Goal: Contribute content

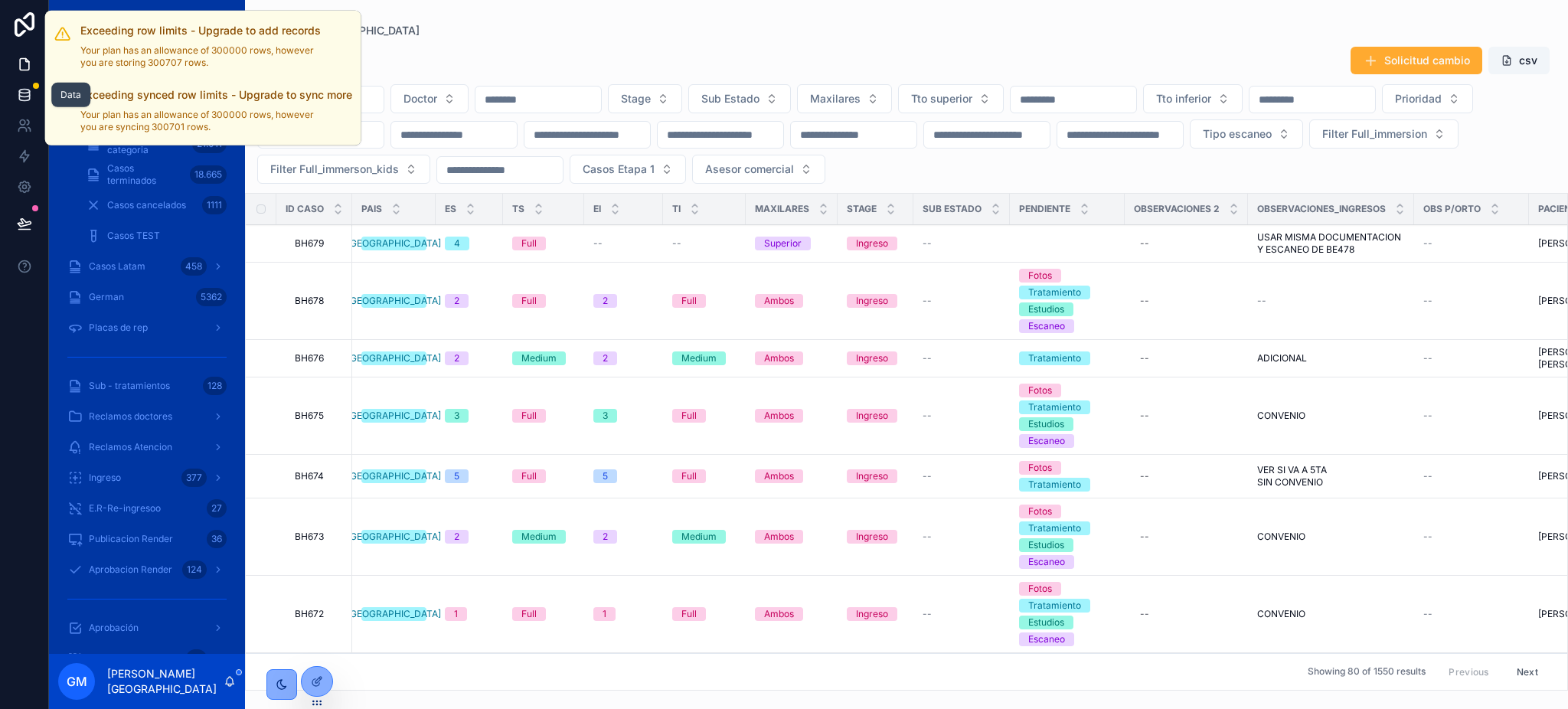
click at [35, 85] on div at bounding box center [36, 86] width 6 height 6
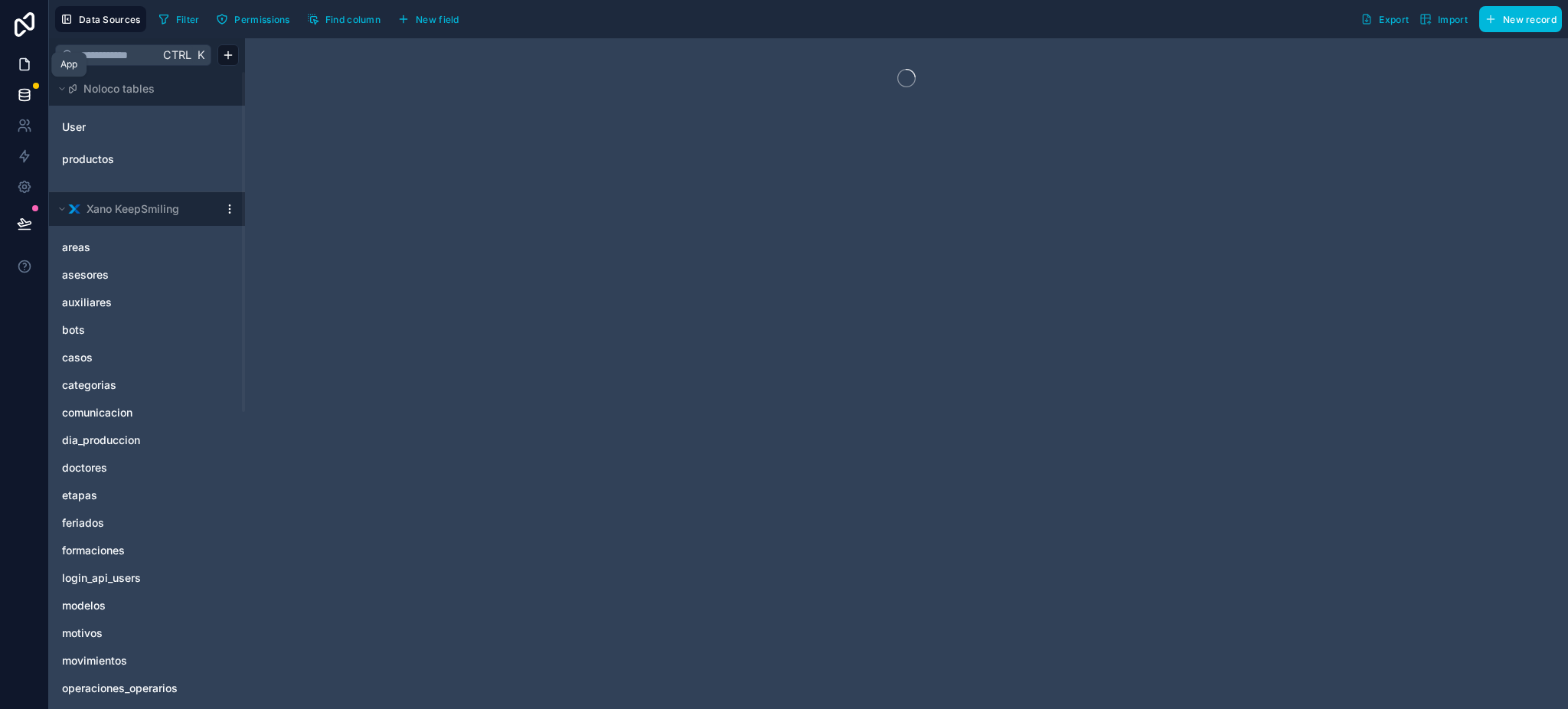
click at [12, 56] on link at bounding box center [24, 64] width 49 height 31
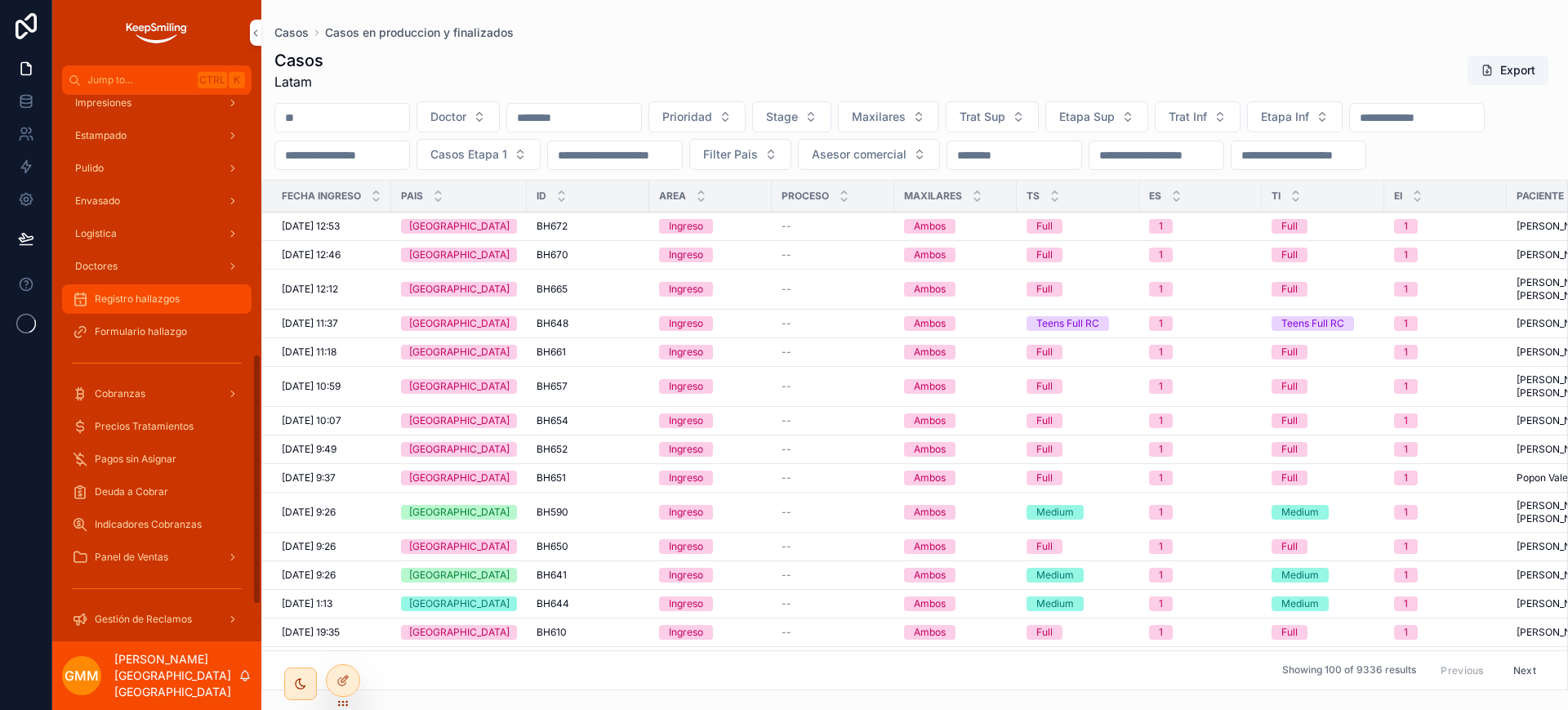
click at [150, 308] on div "Registro hallazgos" at bounding box center [157, 299] width 170 height 26
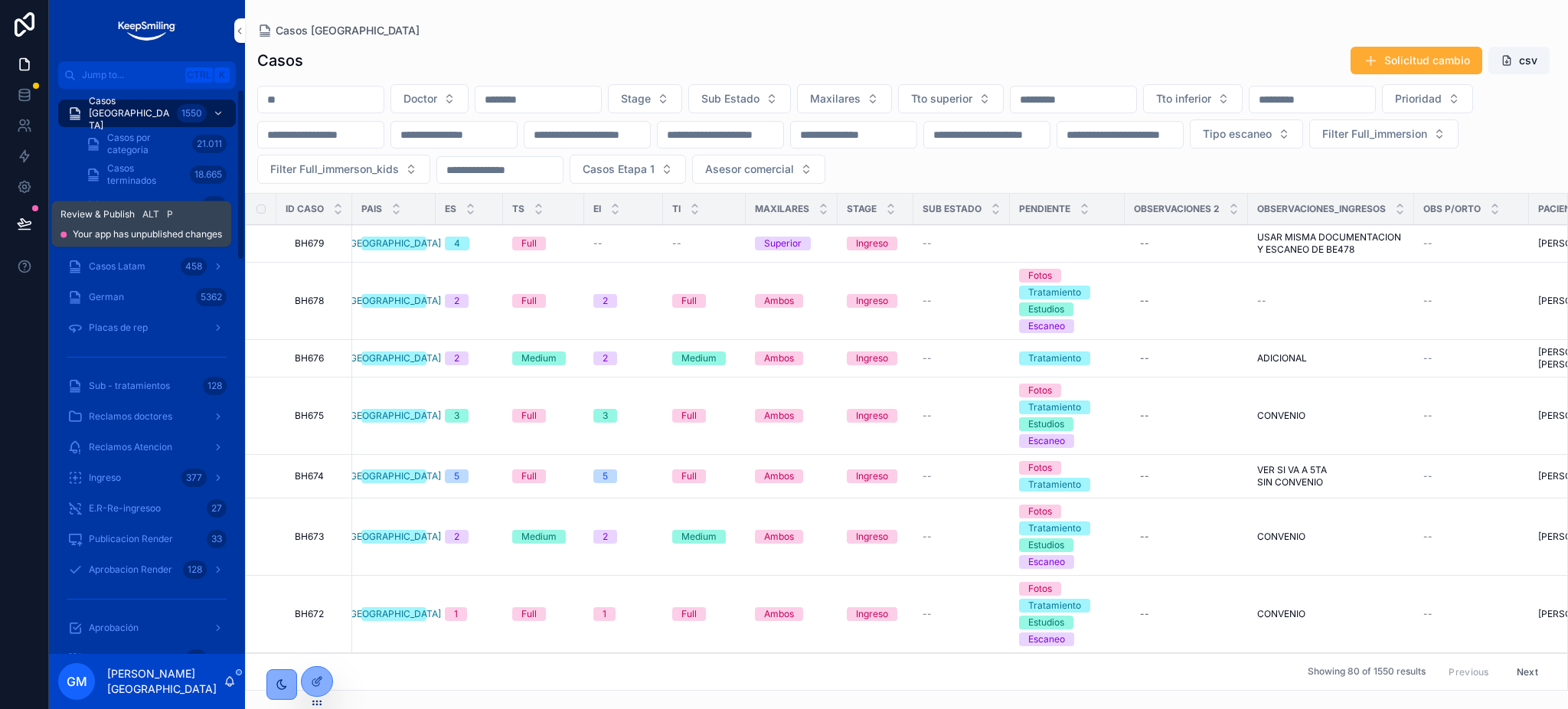
click at [17, 220] on icon at bounding box center [24, 223] width 15 height 15
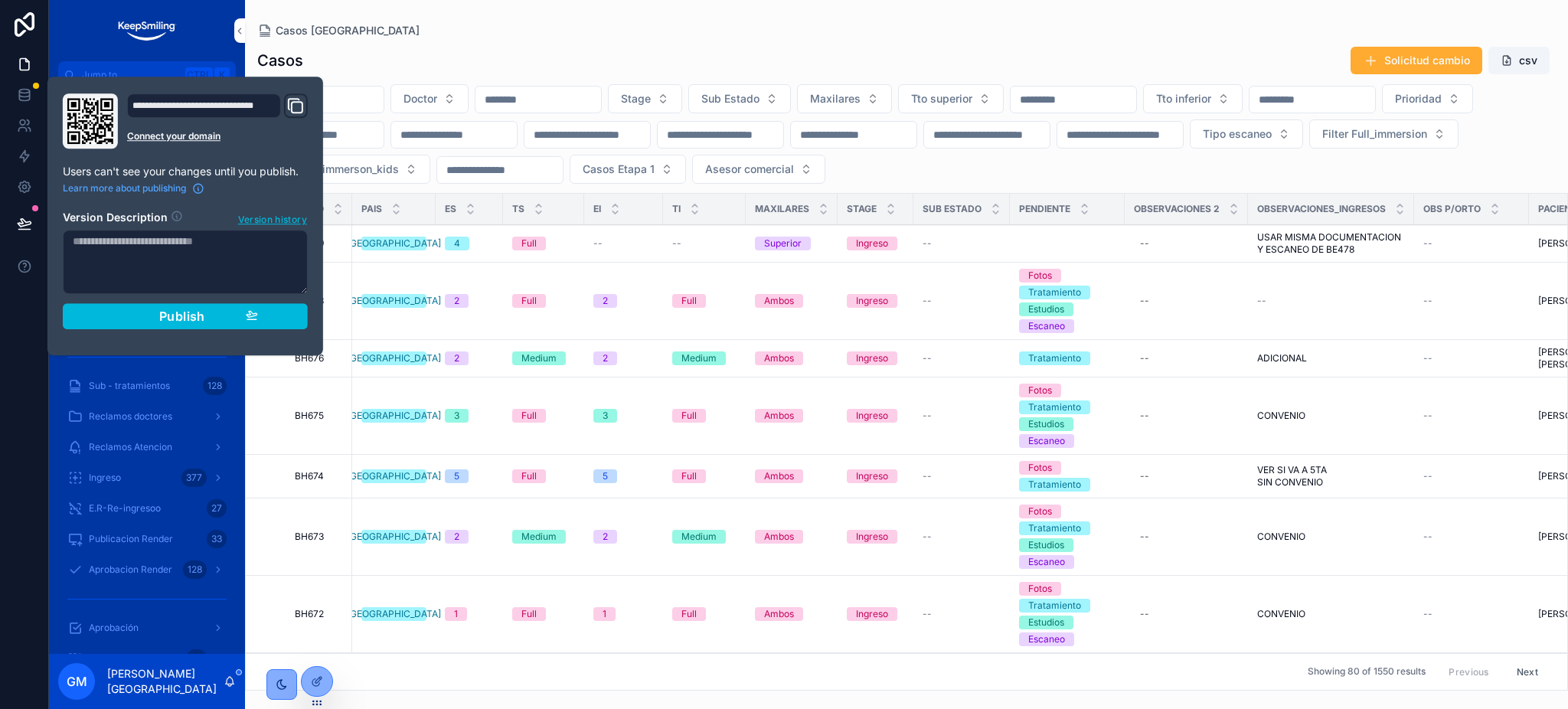
click at [157, 254] on textarea at bounding box center [185, 262] width 245 height 64
type textarea "**********"
click at [210, 304] on button "Publish" at bounding box center [185, 316] width 245 height 26
